Goal: Information Seeking & Learning: Learn about a topic

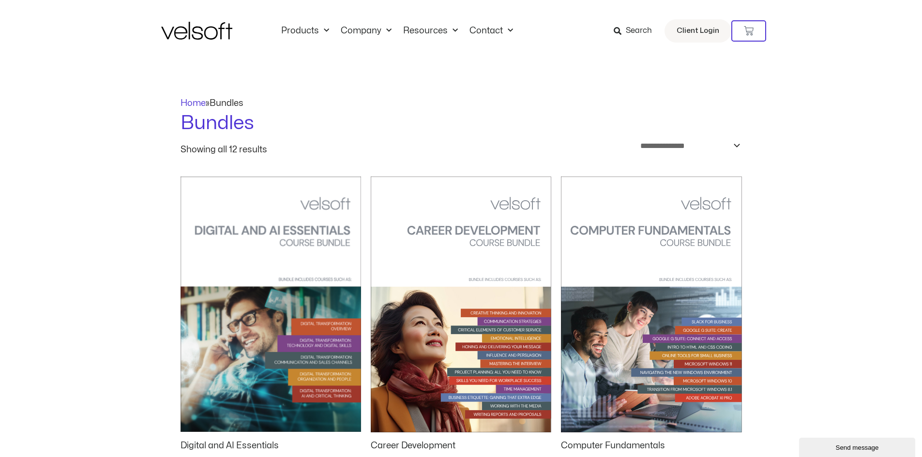
click at [211, 32] on img at bounding box center [196, 31] width 71 height 18
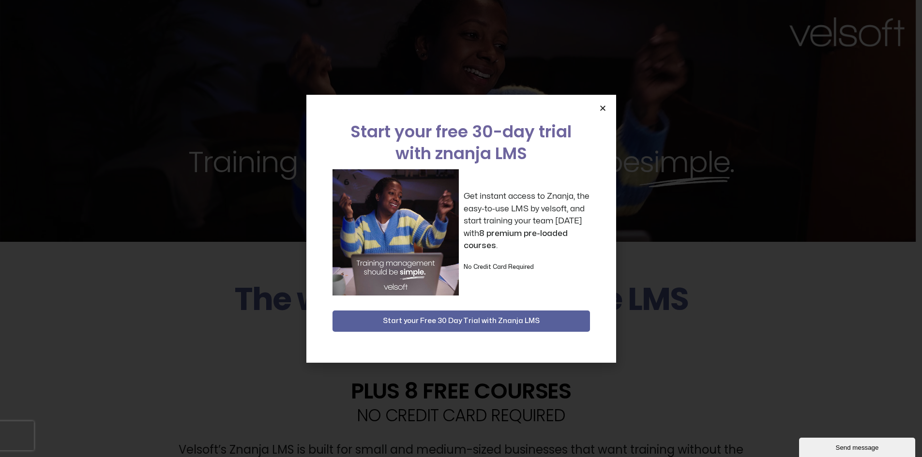
click at [602, 108] on icon "Close" at bounding box center [602, 108] width 7 height 7
